Goal: Communication & Community: Answer question/provide support

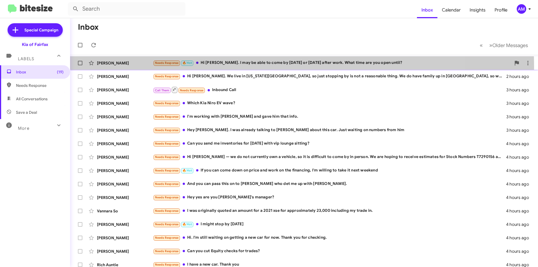
click at [215, 67] on div "[PERSON_NAME] Needs Response 🔥 Hot Hi [PERSON_NAME]. I may be able to come by […" at bounding box center [304, 62] width 459 height 11
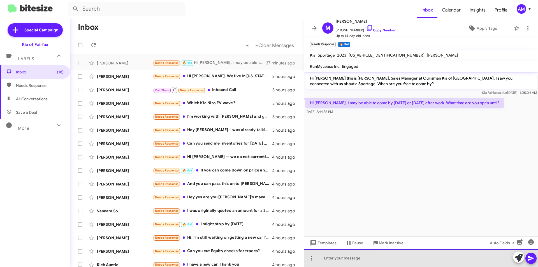
click at [420, 254] on div at bounding box center [421, 258] width 234 height 18
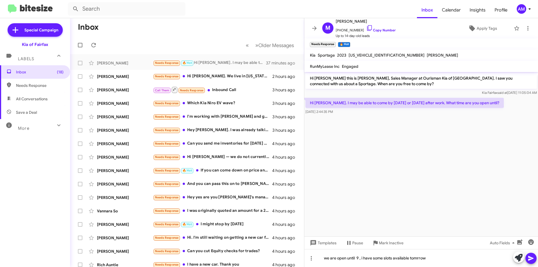
drag, startPoint x: 418, startPoint y: 256, endPoint x: 451, endPoint y: 122, distance: 138.1
click at [451, 122] on cdk-virtual-scroll-viewport "Hi [PERSON_NAME] this is [PERSON_NAME], Sales Manager at Ourisman Kia of [GEOGR…" at bounding box center [421, 154] width 234 height 164
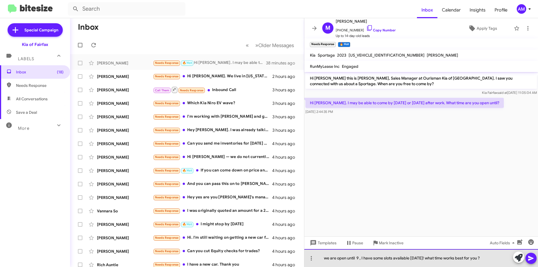
click at [329, 258] on div "we are open until 9 , I have some slots available [DATE]! what time works best …" at bounding box center [421, 258] width 234 height 18
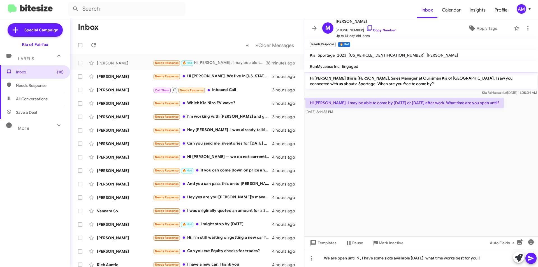
click at [531, 257] on icon at bounding box center [530, 258] width 5 height 5
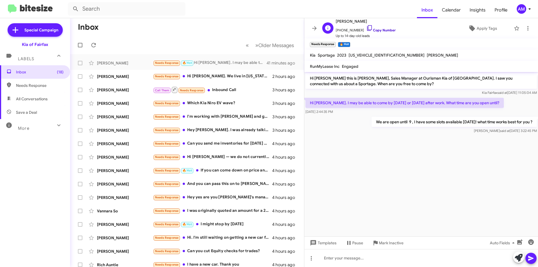
click at [381, 31] on link "Copy Number" at bounding box center [380, 30] width 29 height 4
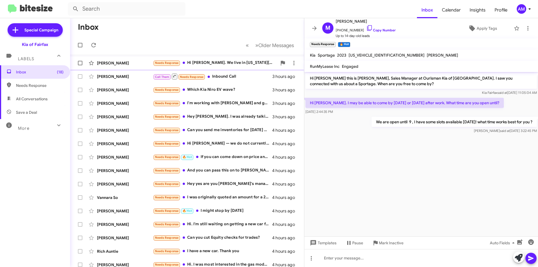
click at [227, 64] on div "Needs Response Hi [PERSON_NAME]. We live in [US_STATE][GEOGRAPHIC_DATA], so jus…" at bounding box center [215, 63] width 124 height 6
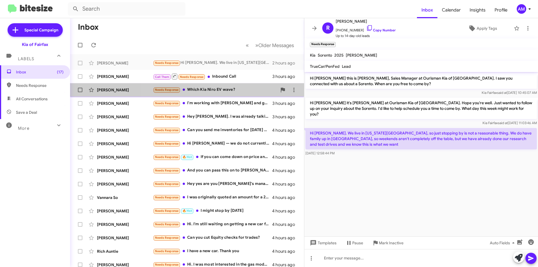
click at [235, 91] on div "Needs Response Which Kia Niro EV wave?" at bounding box center [215, 90] width 124 height 6
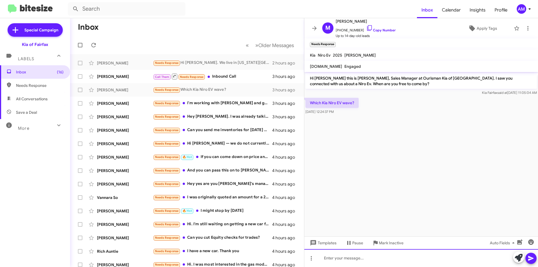
click at [370, 260] on div at bounding box center [421, 258] width 234 height 18
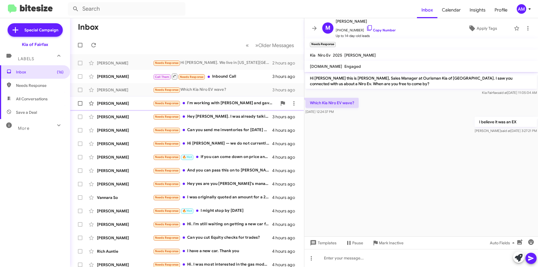
click at [224, 103] on div "Needs Response I'm working with [PERSON_NAME] and gave him that info." at bounding box center [215, 103] width 124 height 6
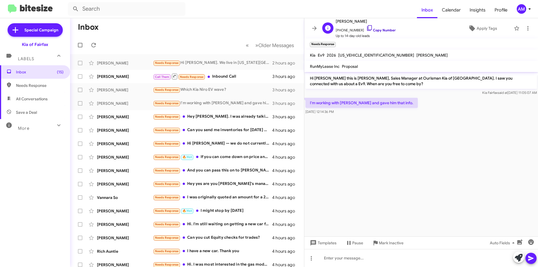
click at [381, 31] on link "Copy Number" at bounding box center [380, 30] width 29 height 4
click at [327, 240] on span "Templates" at bounding box center [323, 243] width 28 height 10
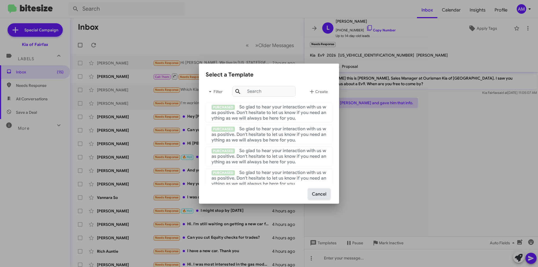
drag, startPoint x: 322, startPoint y: 193, endPoint x: 374, endPoint y: 203, distance: 53.2
click at [322, 193] on button "Cancel" at bounding box center [319, 194] width 22 height 11
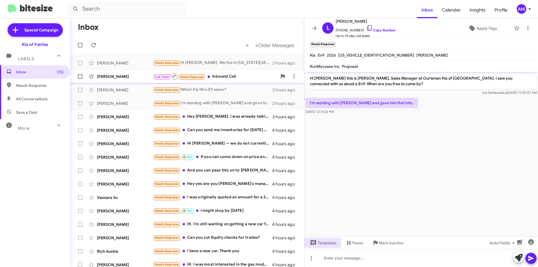
click at [238, 76] on div "Call Them Needs Response Inbound Call" at bounding box center [215, 76] width 124 height 7
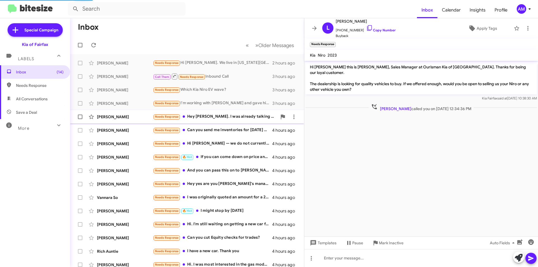
click at [235, 115] on div "Needs Response Hey [PERSON_NAME]. I was already talking to [PERSON_NAME] about …" at bounding box center [215, 116] width 124 height 6
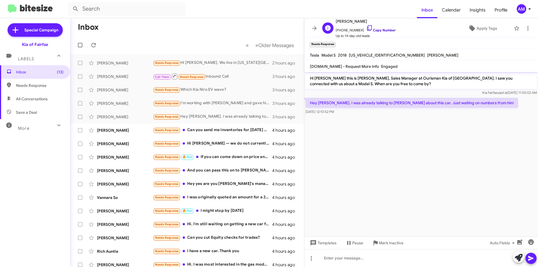
click at [379, 31] on link "Copy Number" at bounding box center [380, 30] width 29 height 4
click at [246, 132] on div "Needs Response Can you send me inventories for [DATE] with vip lounge sitting?" at bounding box center [215, 130] width 124 height 6
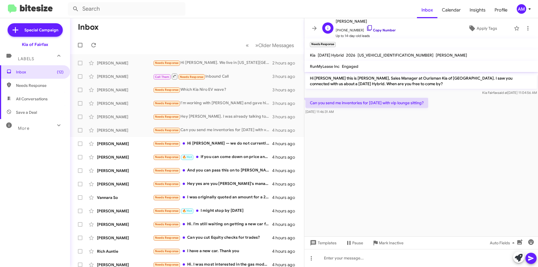
click at [382, 31] on link "Copy Number" at bounding box center [380, 30] width 29 height 4
click at [381, 248] on span "Mark Inactive" at bounding box center [391, 243] width 25 height 10
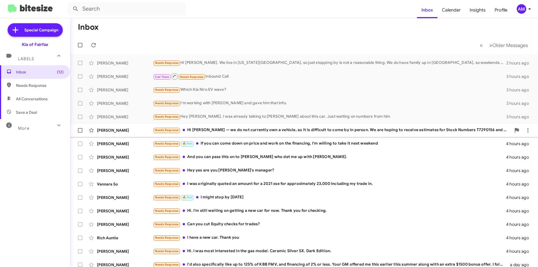
click at [249, 131] on div "Needs Response Hi [PERSON_NAME] — we do not currently own a vehicle, so it is d…" at bounding box center [332, 130] width 358 height 6
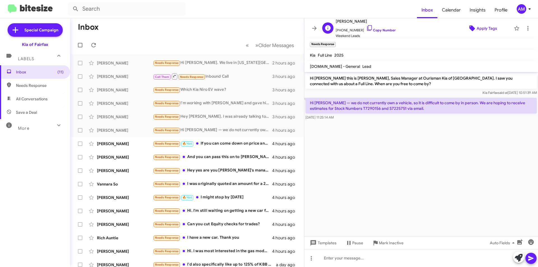
click at [484, 27] on span "Apply Tags" at bounding box center [487, 28] width 20 height 10
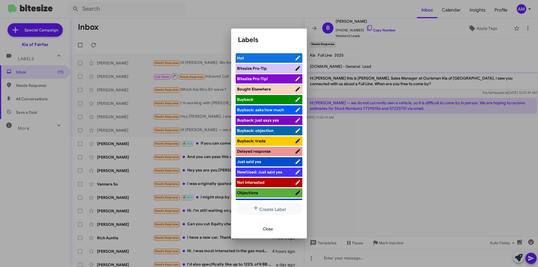
click at [265, 229] on span "Close" at bounding box center [268, 229] width 10 height 10
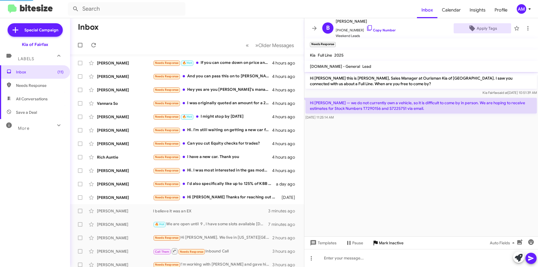
click at [392, 242] on span "Mark Inactive" at bounding box center [391, 243] width 25 height 10
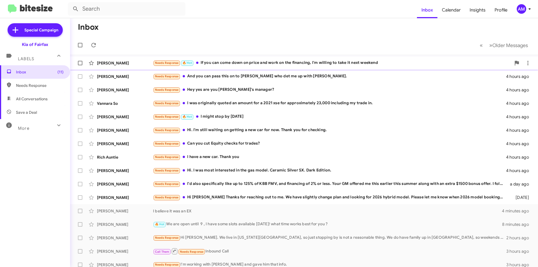
click at [230, 61] on div "Needs Response 🔥 Hot If you can come down on price and work on the financing, I…" at bounding box center [332, 63] width 358 height 6
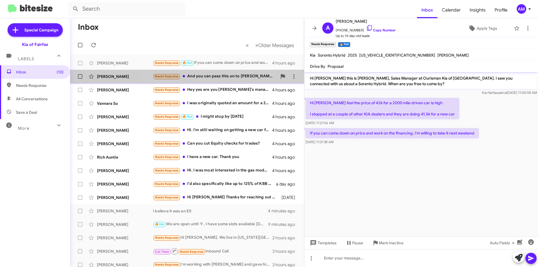
click at [225, 75] on div "Needs Response And you can pass this on to Bill Airline who det me up with [PER…" at bounding box center [215, 76] width 124 height 6
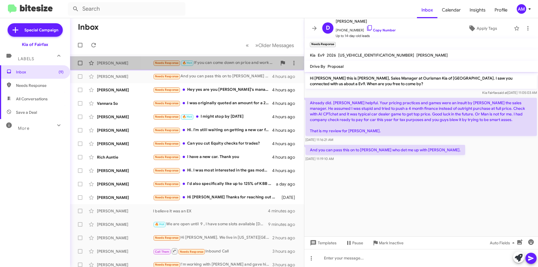
click at [226, 65] on div "Needs Response 🔥 Hot If you can come down on price and work on the financing, I…" at bounding box center [215, 63] width 124 height 6
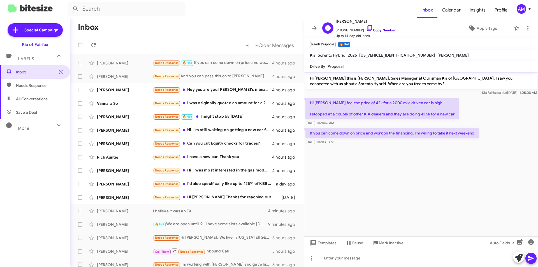
click at [373, 31] on link "Copy Number" at bounding box center [380, 30] width 29 height 4
click at [382, 243] on span "Mark Inactive" at bounding box center [391, 243] width 25 height 10
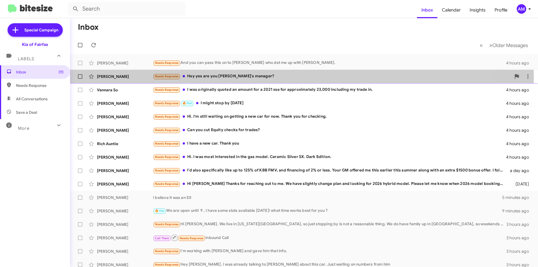
click at [228, 78] on div "Needs Response Hey yes are you [PERSON_NAME]'s manager?" at bounding box center [332, 76] width 358 height 6
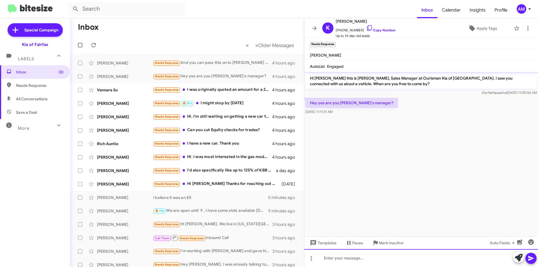
click at [391, 255] on div at bounding box center [421, 258] width 234 height 18
click at [518, 256] on icon at bounding box center [519, 258] width 8 height 8
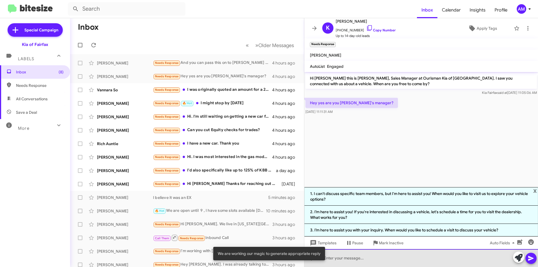
click at [369, 263] on div at bounding box center [421, 258] width 234 height 18
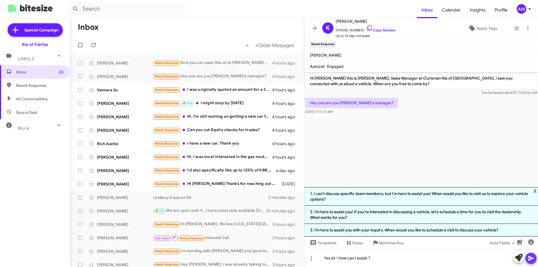
click at [529, 255] on span at bounding box center [531, 258] width 7 height 11
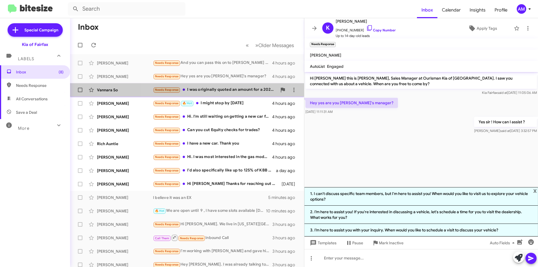
click at [225, 92] on div "Needs Response I was originally quoted an amount for a 2021 xse for approximate…" at bounding box center [215, 90] width 124 height 6
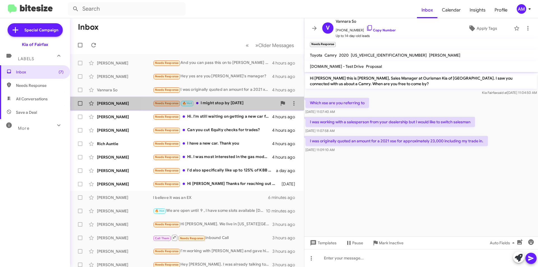
click at [230, 103] on div "Needs Response 🔥 Hot I might stop by [DATE]" at bounding box center [215, 103] width 124 height 6
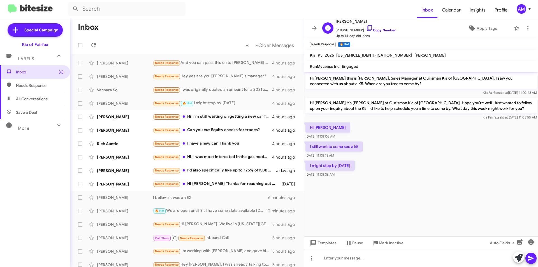
click at [372, 30] on link "Copy Number" at bounding box center [380, 30] width 29 height 4
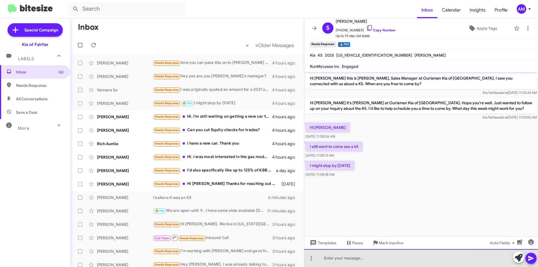
drag, startPoint x: 360, startPoint y: 264, endPoint x: 361, endPoint y: 261, distance: 2.9
click at [361, 263] on div at bounding box center [421, 258] width 234 height 18
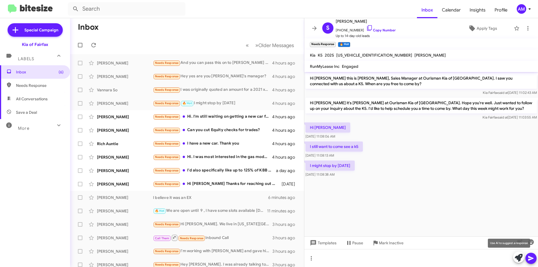
click at [519, 258] on icon at bounding box center [519, 258] width 8 height 8
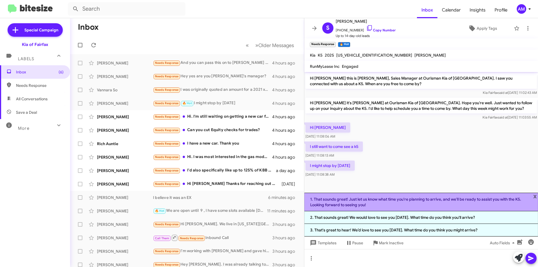
click at [461, 202] on li "1. That sounds great! Just let us know what time you're planning to arrive, and…" at bounding box center [421, 202] width 234 height 18
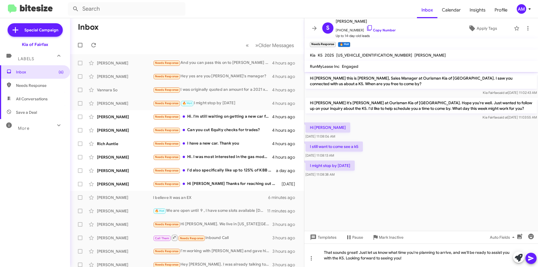
click at [528, 259] on icon at bounding box center [531, 258] width 7 height 7
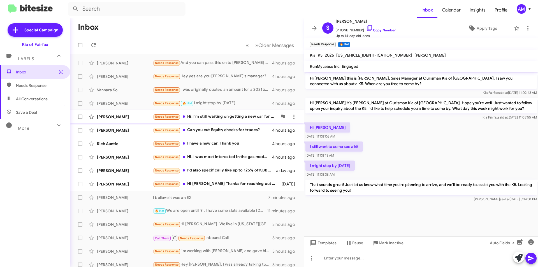
click at [205, 114] on div "Needs Response Hi. I'm still waiting on getting a new car for now. Thank you fo…" at bounding box center [215, 116] width 124 height 6
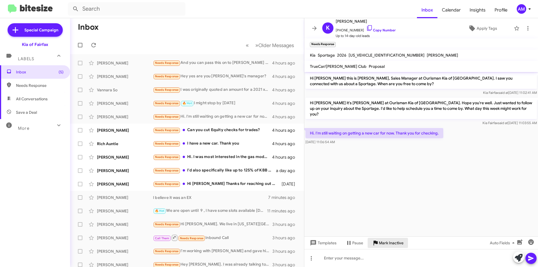
click at [381, 241] on span "Mark Inactive" at bounding box center [391, 243] width 25 height 10
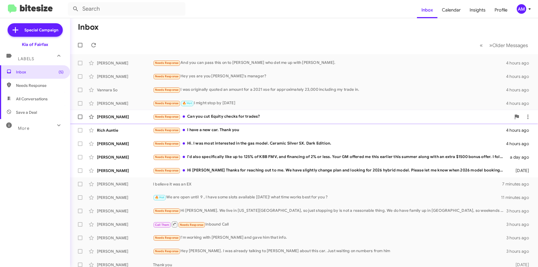
click at [193, 116] on div "Needs Response Can you cut Equity checks for trades?" at bounding box center [332, 116] width 358 height 6
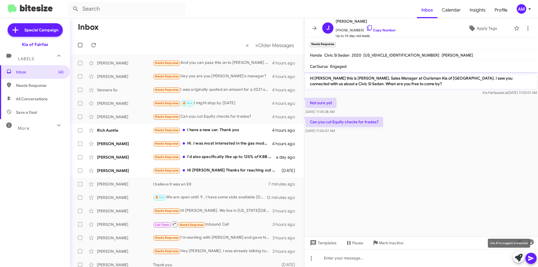
click at [516, 255] on icon at bounding box center [519, 258] width 8 height 8
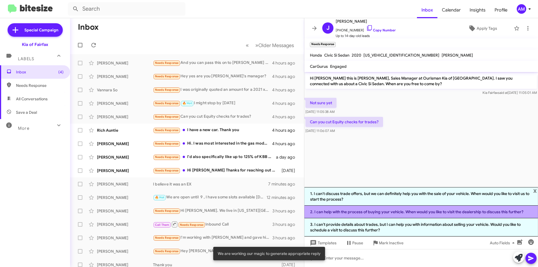
click at [431, 210] on li "2. I can help with the process of buying your vehicle. When would you like to v…" at bounding box center [421, 212] width 234 height 13
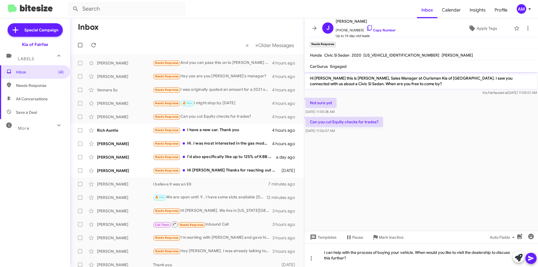
click at [530, 258] on icon at bounding box center [530, 258] width 5 height 5
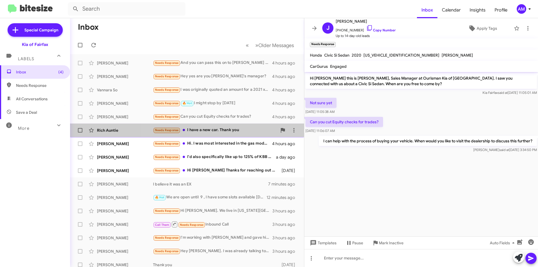
click at [232, 129] on div "Needs Response I have a new car. Thank you" at bounding box center [215, 130] width 124 height 6
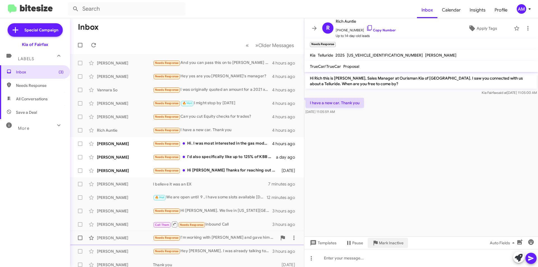
click at [392, 243] on span "Mark Inactive" at bounding box center [391, 243] width 25 height 10
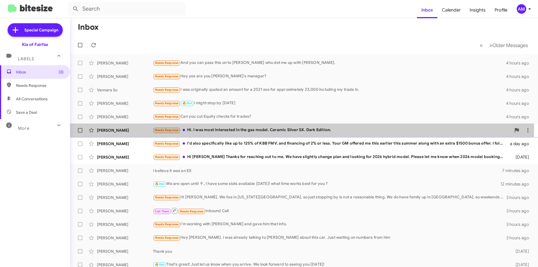
click at [241, 127] on div "Needs Response Hi. I was most interested in the gas model. Ceramic Silver SX. D…" at bounding box center [332, 130] width 358 height 6
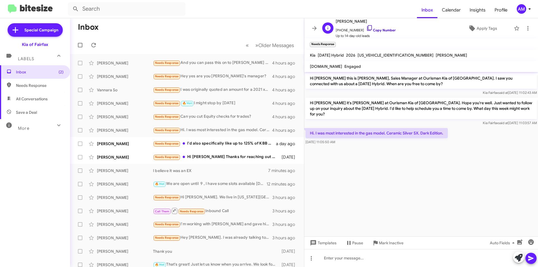
click at [385, 30] on link "Copy Number" at bounding box center [380, 30] width 29 height 4
click at [218, 150] on span "[PERSON_NAME] Needs Response I'd also specifically like up to 125% of KBB FMV, …" at bounding box center [187, 143] width 234 height 13
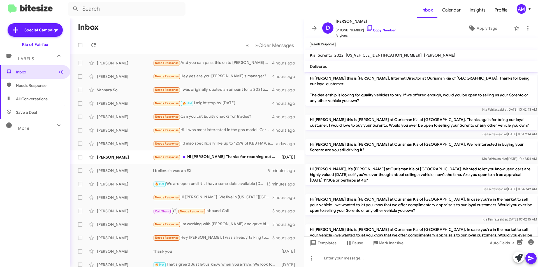
scroll to position [72, 0]
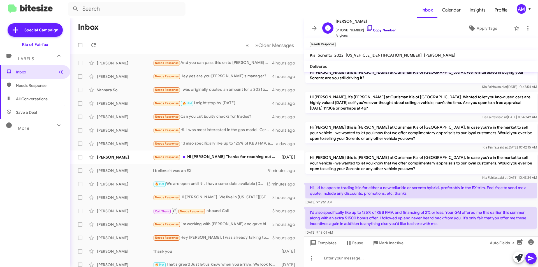
click at [375, 29] on link "Copy Number" at bounding box center [380, 30] width 29 height 4
click at [228, 162] on div "[PERSON_NAME] Needs Response Hi [PERSON_NAME] Thanks for reaching out to me. We…" at bounding box center [187, 157] width 225 height 11
